Goal: Information Seeking & Learning: Learn about a topic

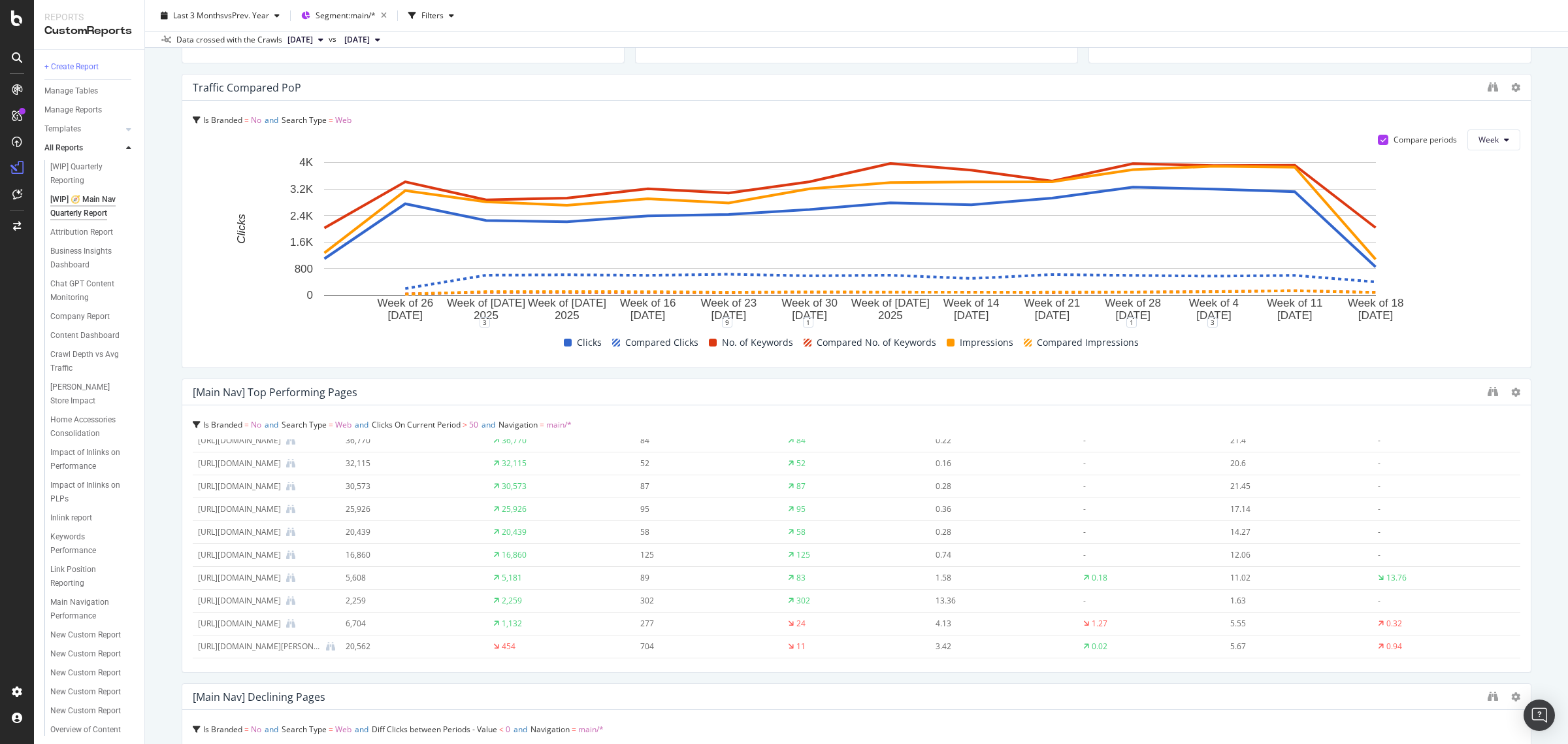
scroll to position [514, 0]
click at [205, 621] on div "https://www.livingspaces.com/inspiration/celebrity-designer/nate-berkus-and-jer…" at bounding box center [259, 626] width 123 height 12
click at [358, 621] on div "20,562" at bounding box center [407, 626] width 123 height 12
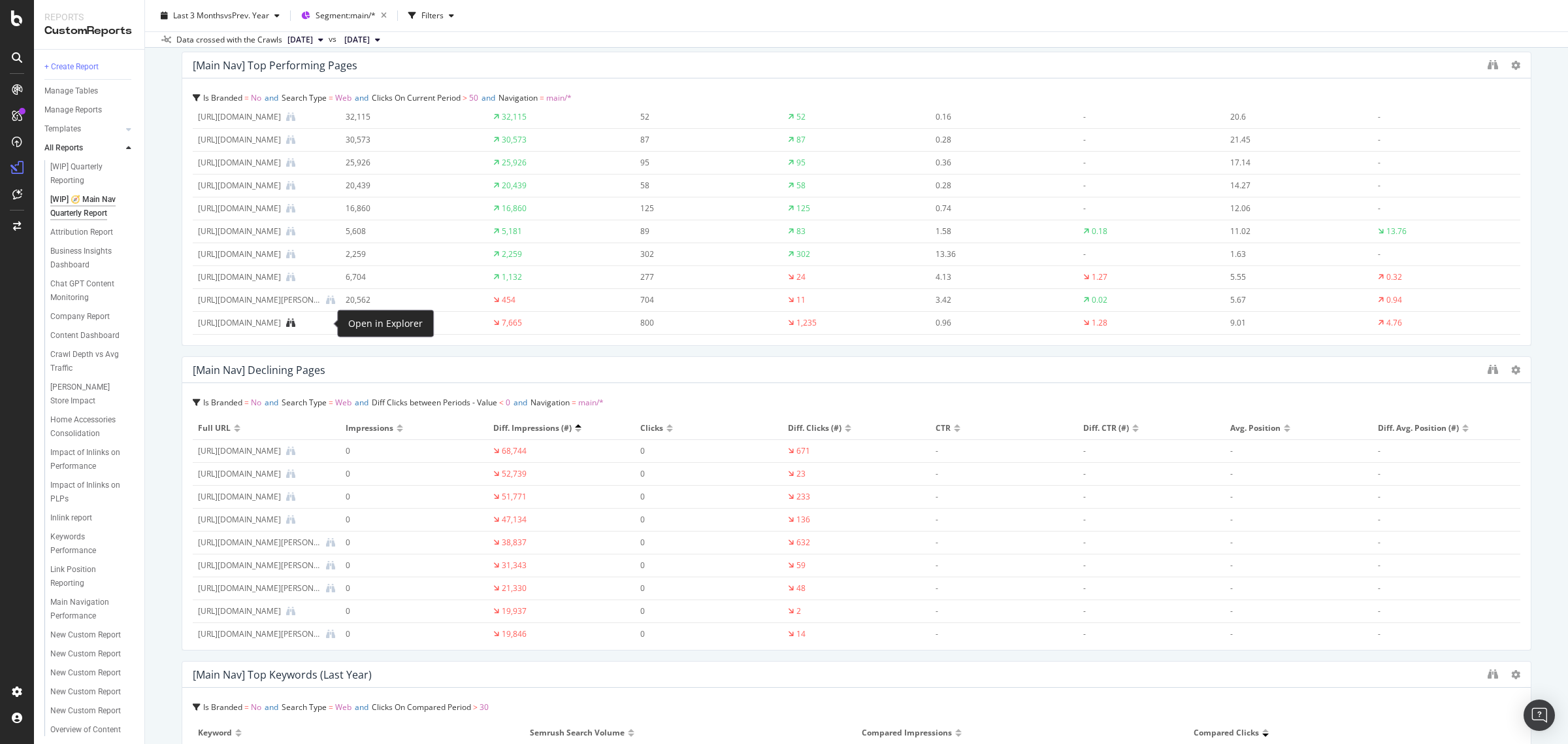
click at [295, 319] on icon at bounding box center [291, 323] width 9 height 9
click at [329, 295] on icon at bounding box center [331, 300] width 9 height 9
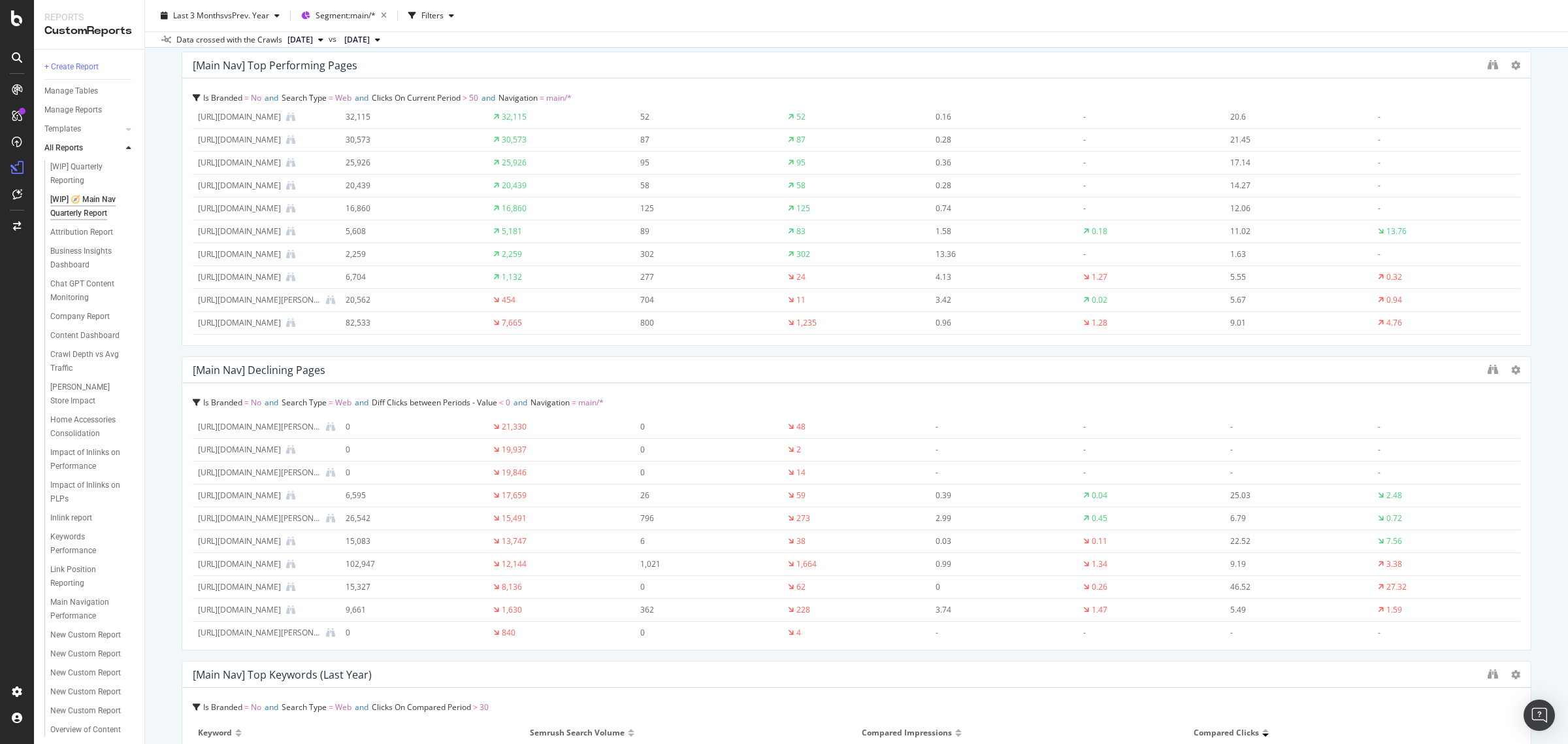
scroll to position [0, 0]
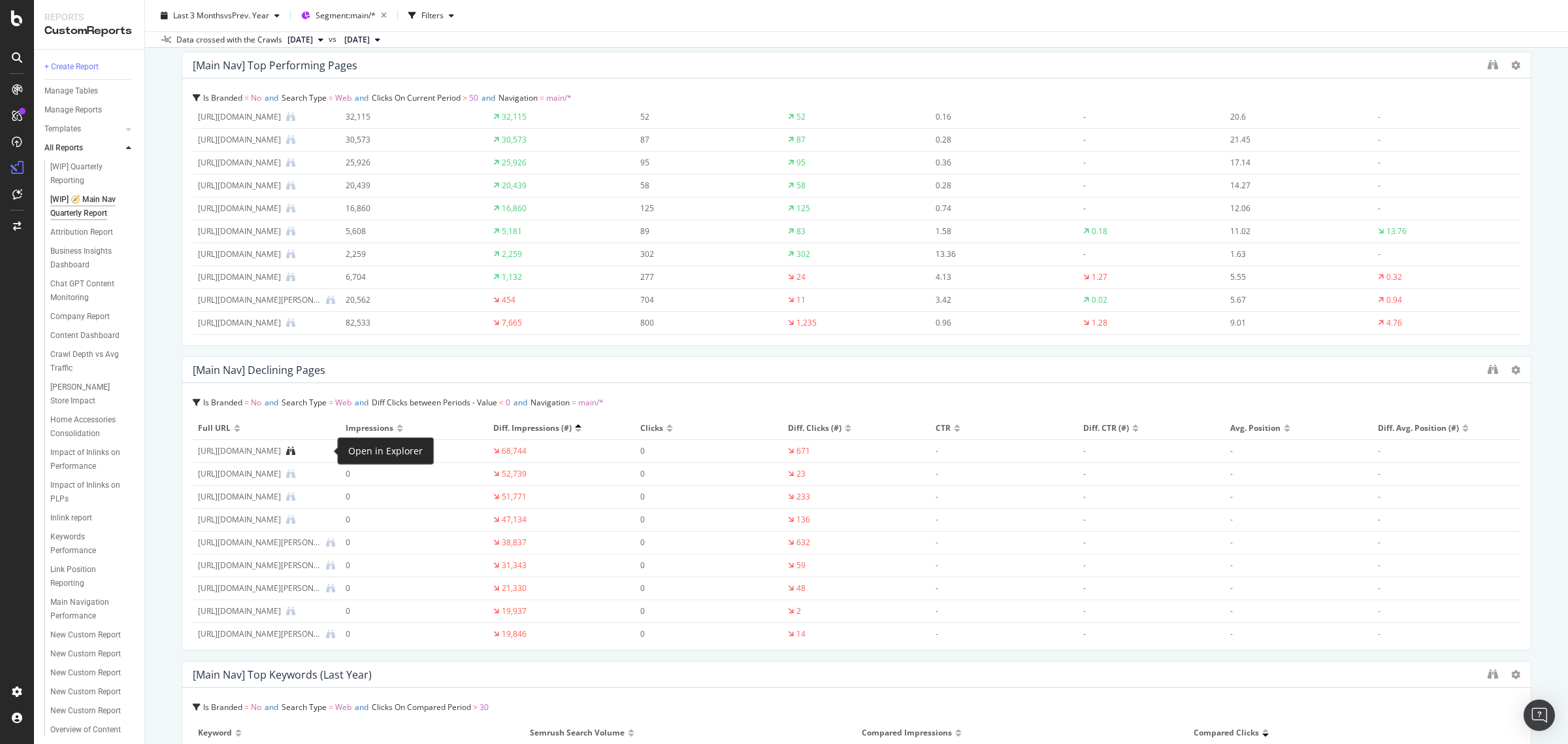
click at [295, 446] on icon at bounding box center [291, 451] width 9 height 9
click at [295, 321] on icon at bounding box center [291, 323] width 9 height 9
click at [295, 451] on icon at bounding box center [291, 451] width 9 height 9
click at [295, 475] on icon at bounding box center [291, 474] width 9 height 9
click at [295, 498] on icon at bounding box center [291, 496] width 9 height 9
